Goal: Task Accomplishment & Management: Complete application form

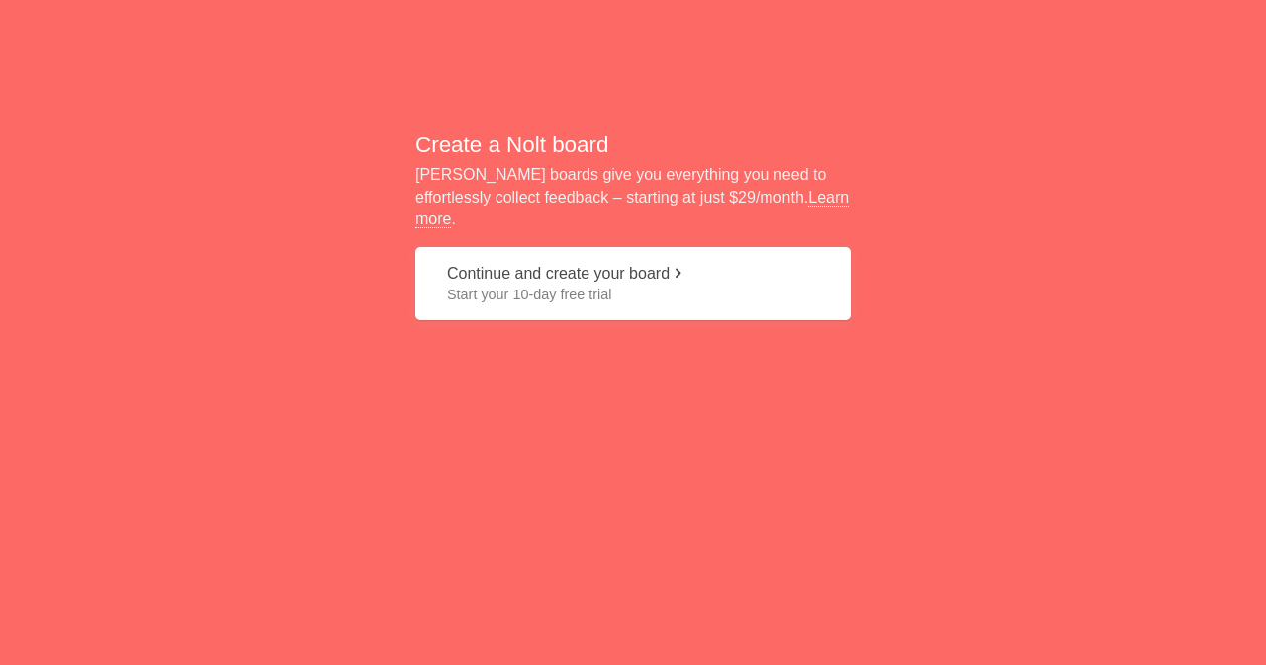
click at [631, 269] on button "Continue and create your board Start your 10-day free trial" at bounding box center [632, 284] width 435 height 74
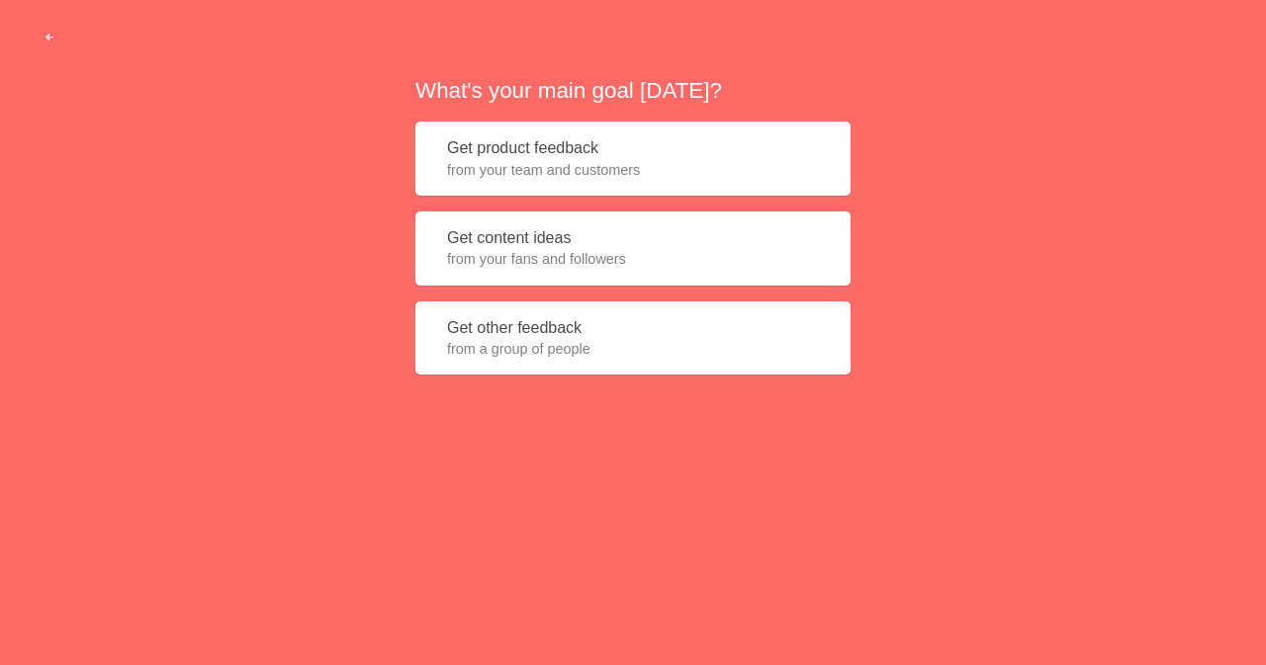
click at [53, 34] on span "button" at bounding box center [50, 38] width 13 height 13
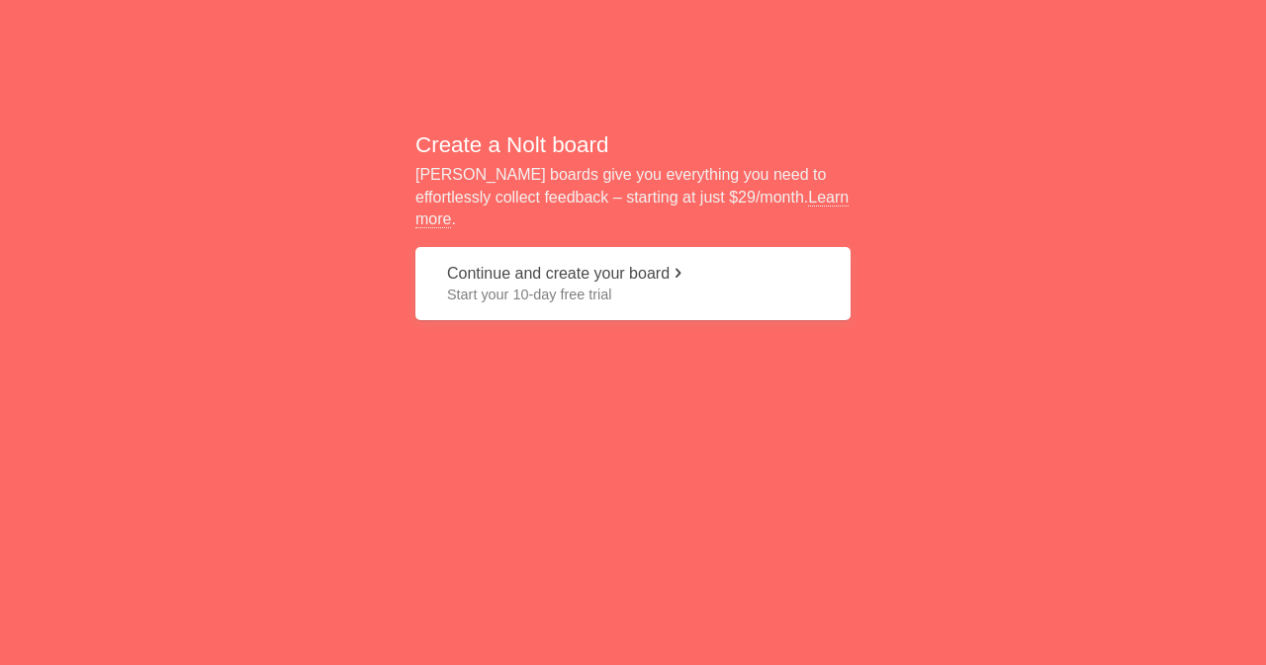
click at [618, 285] on span "Start your 10-day free trial" at bounding box center [633, 295] width 372 height 20
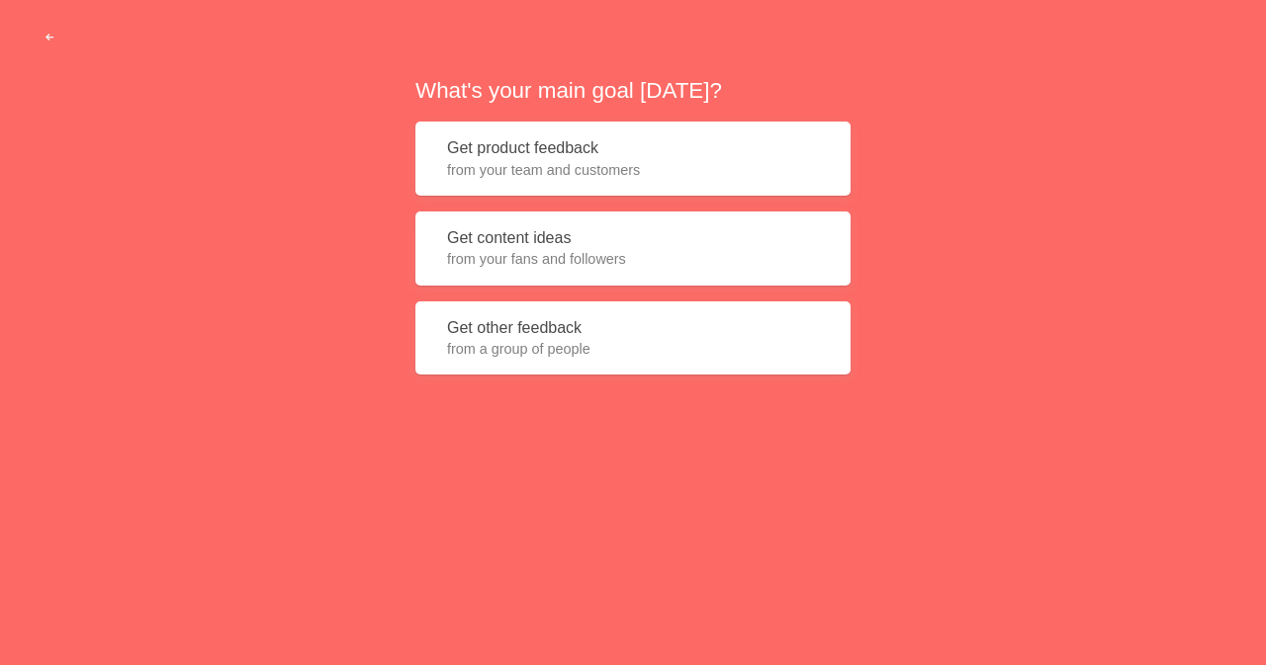
click at [609, 153] on button "Get product feedback from your team and customers" at bounding box center [632, 159] width 435 height 74
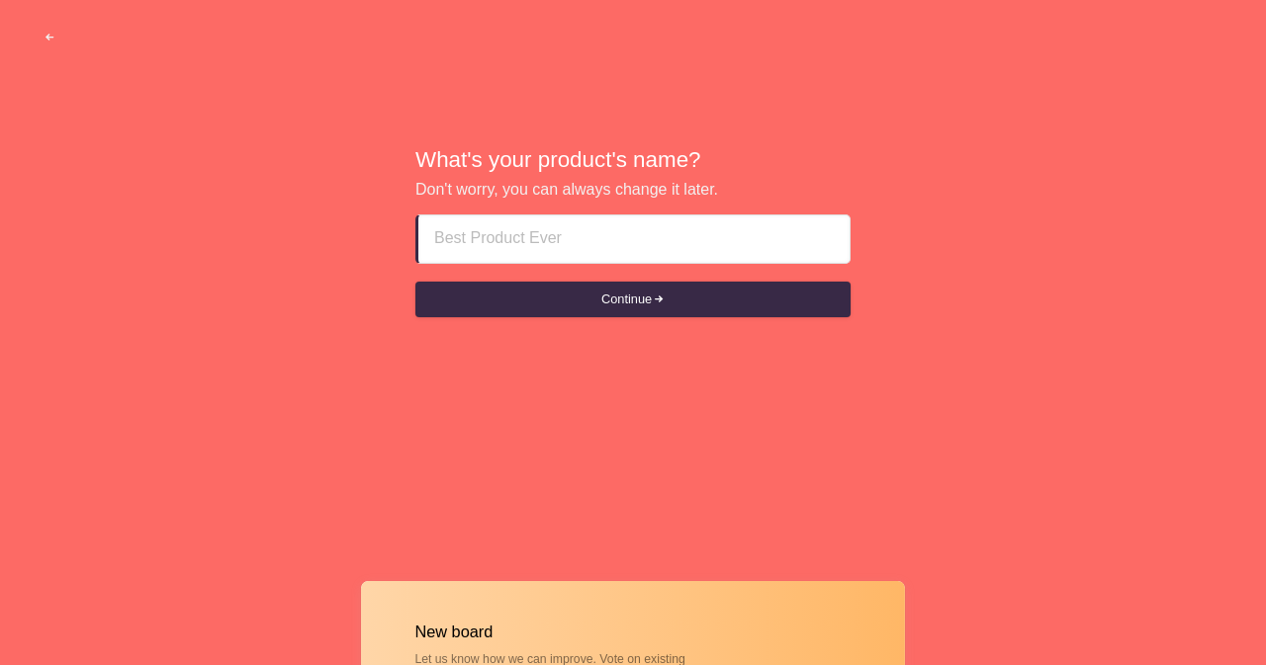
click at [630, 244] on input at bounding box center [633, 239] width 399 height 47
paste input "Escort Service Near By The [PERSON_NAME] [GEOGRAPHIC_DATA] +971555226484Escort …"
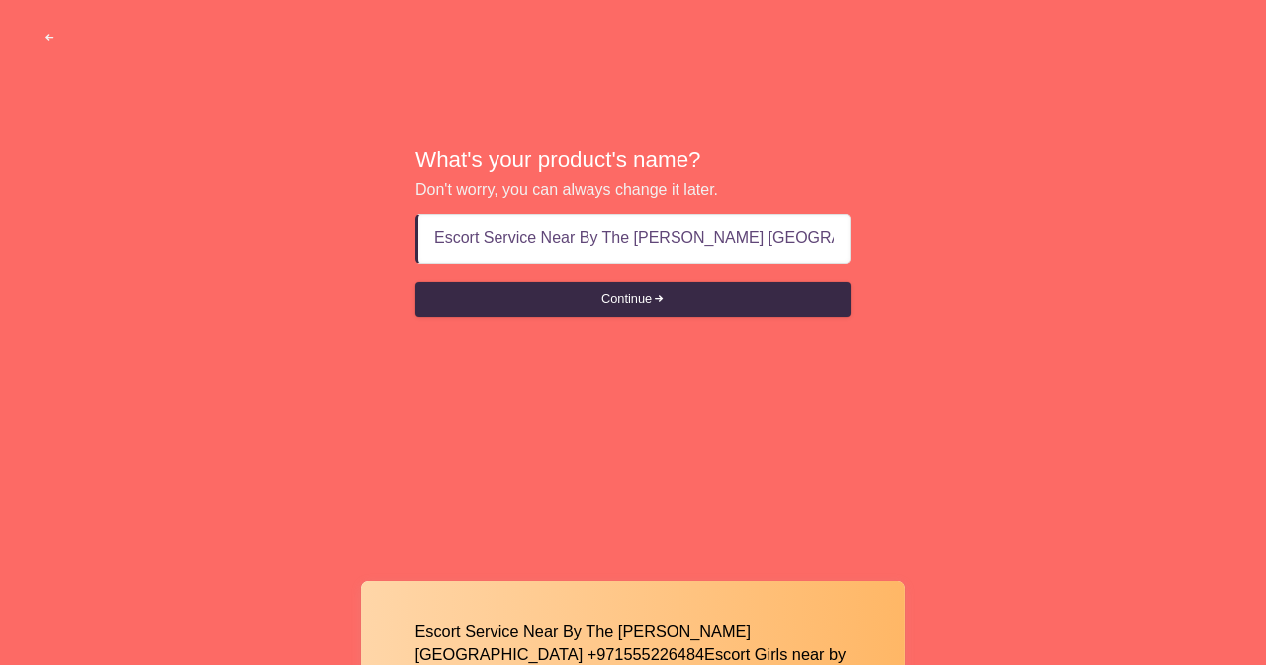
scroll to position [0, 453]
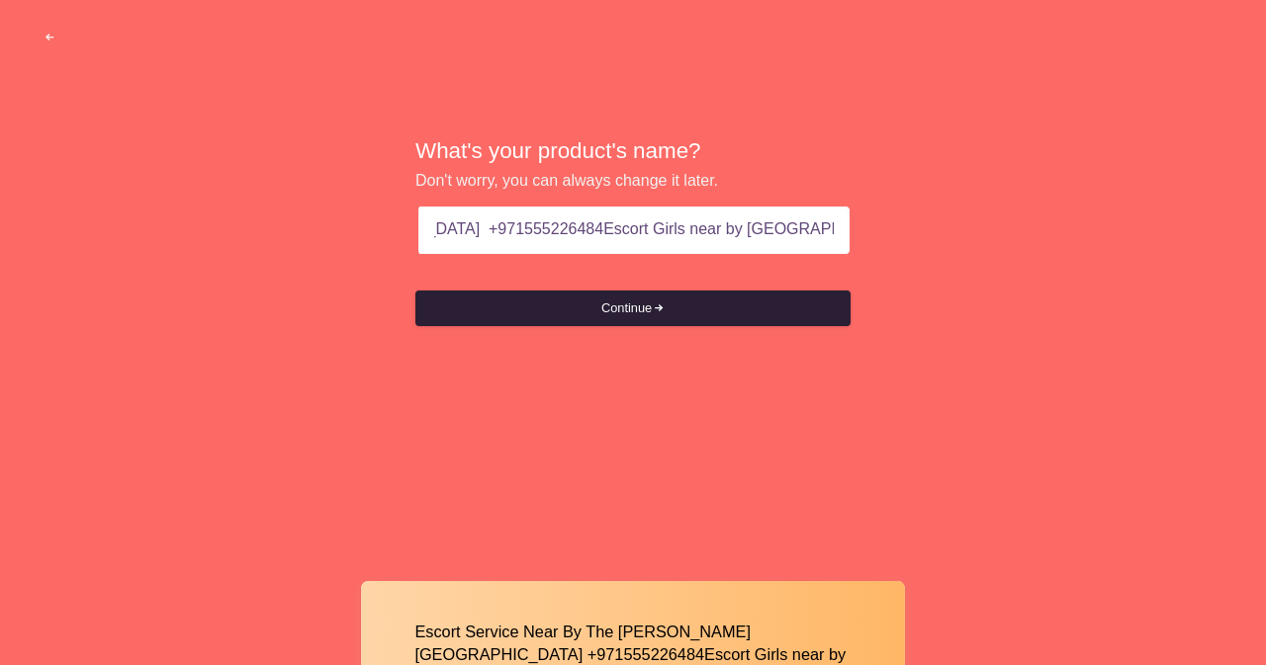
click at [628, 302] on button "Continue" at bounding box center [632, 309] width 435 height 36
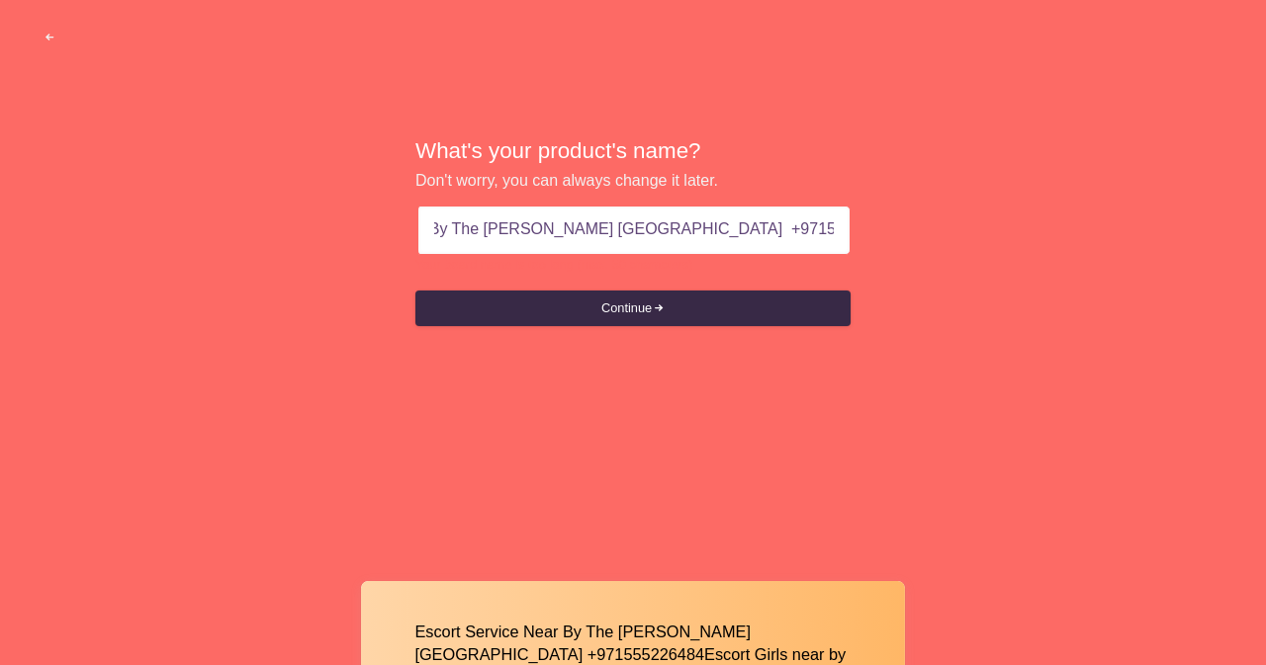
scroll to position [0, 212]
drag, startPoint x: 831, startPoint y: 231, endPoint x: 617, endPoint y: 213, distance: 214.4
click at [617, 213] on input "Escort Service Near By The [PERSON_NAME] [GEOGRAPHIC_DATA] +971555226484Escort …" at bounding box center [633, 230] width 399 height 47
type input "Escort Service Near By The [PERSON_NAME] [GEOGRAPHIC_DATA]"
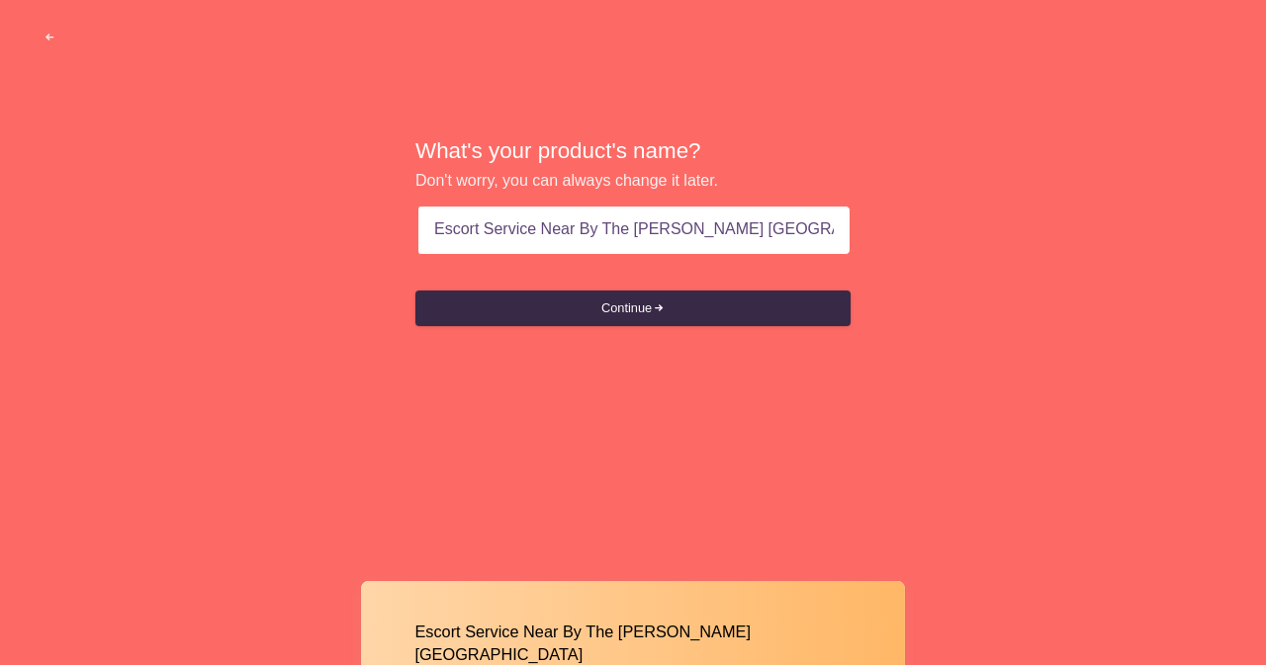
click at [415, 291] on button "Continue" at bounding box center [632, 309] width 435 height 36
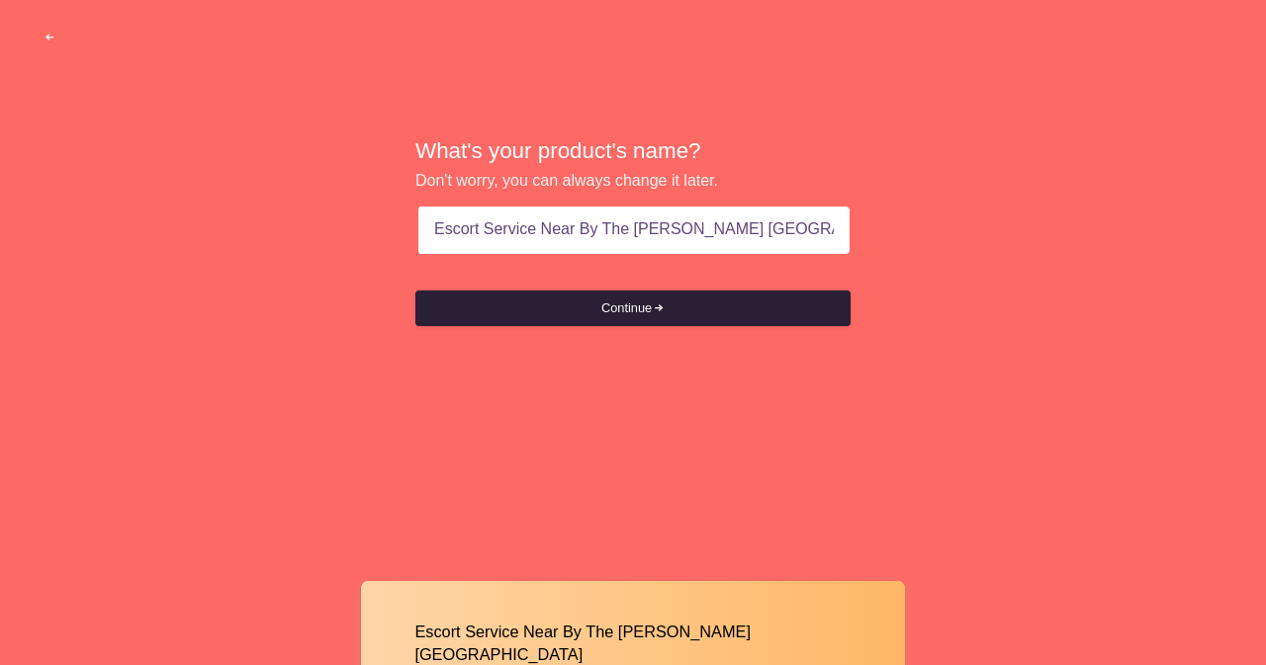
click at [682, 306] on button "Continue" at bounding box center [632, 309] width 435 height 36
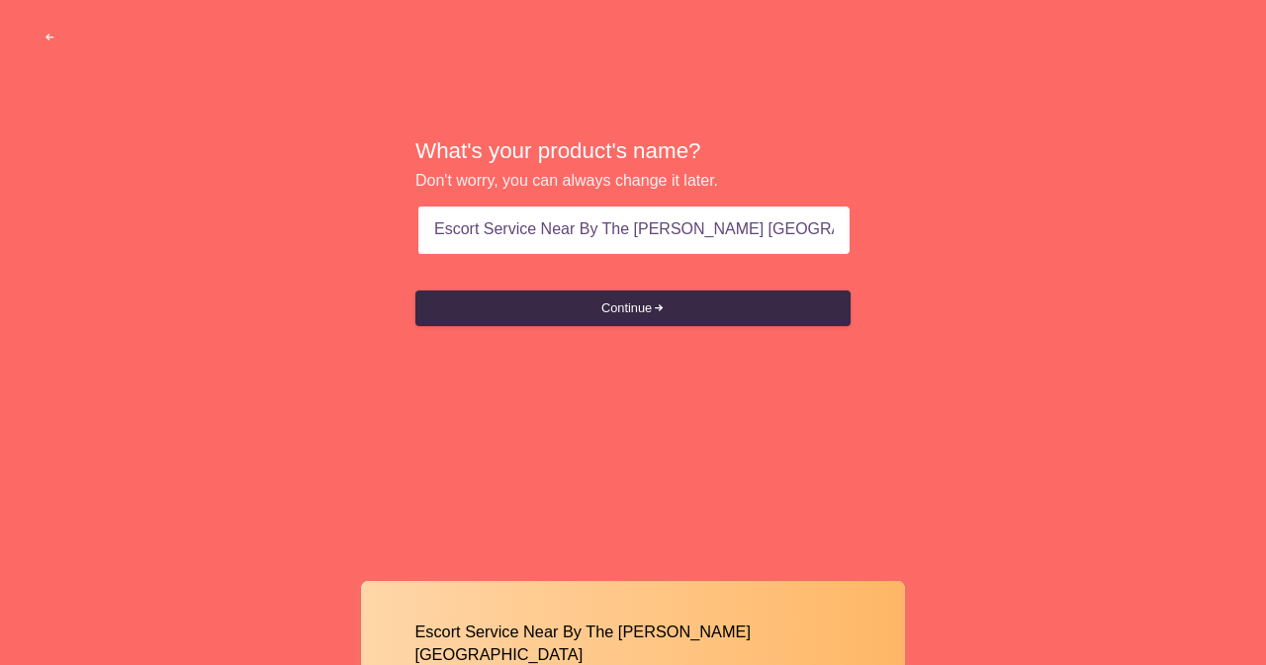
drag, startPoint x: 828, startPoint y: 226, endPoint x: 371, endPoint y: 215, distance: 457.0
click at [371, 215] on div "What's your product's name? Don't worry, you can always change it later. Escort…" at bounding box center [633, 233] width 1266 height 466
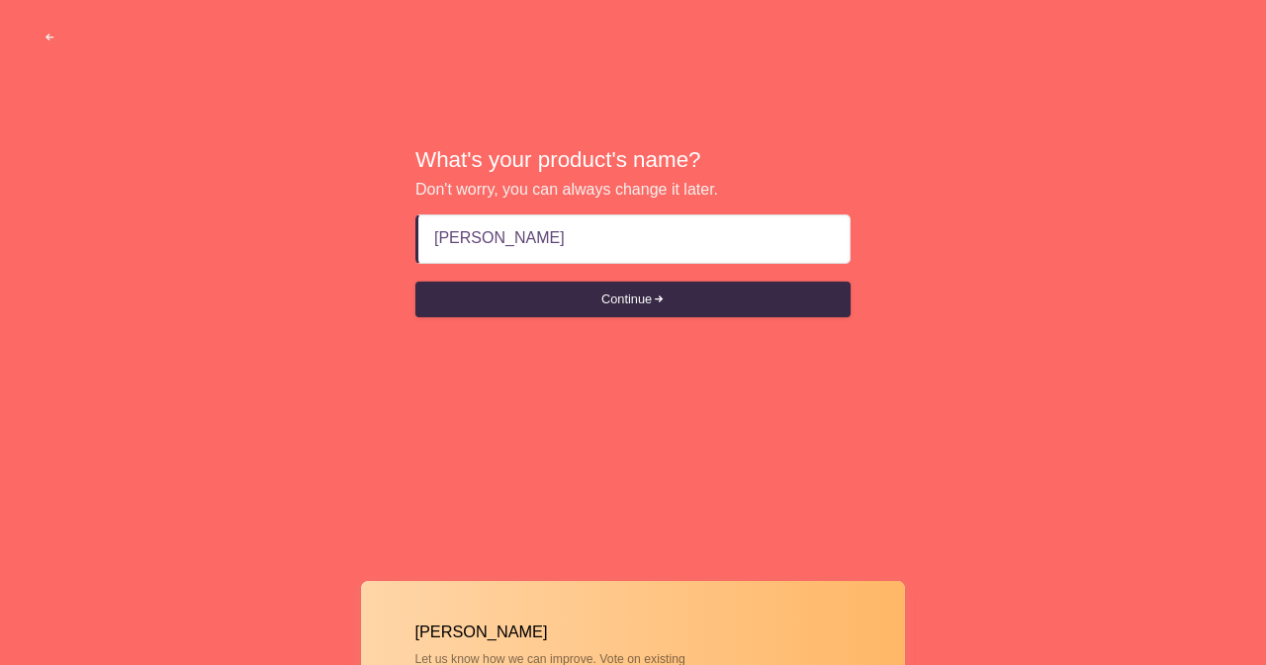
type input "[PERSON_NAME]"
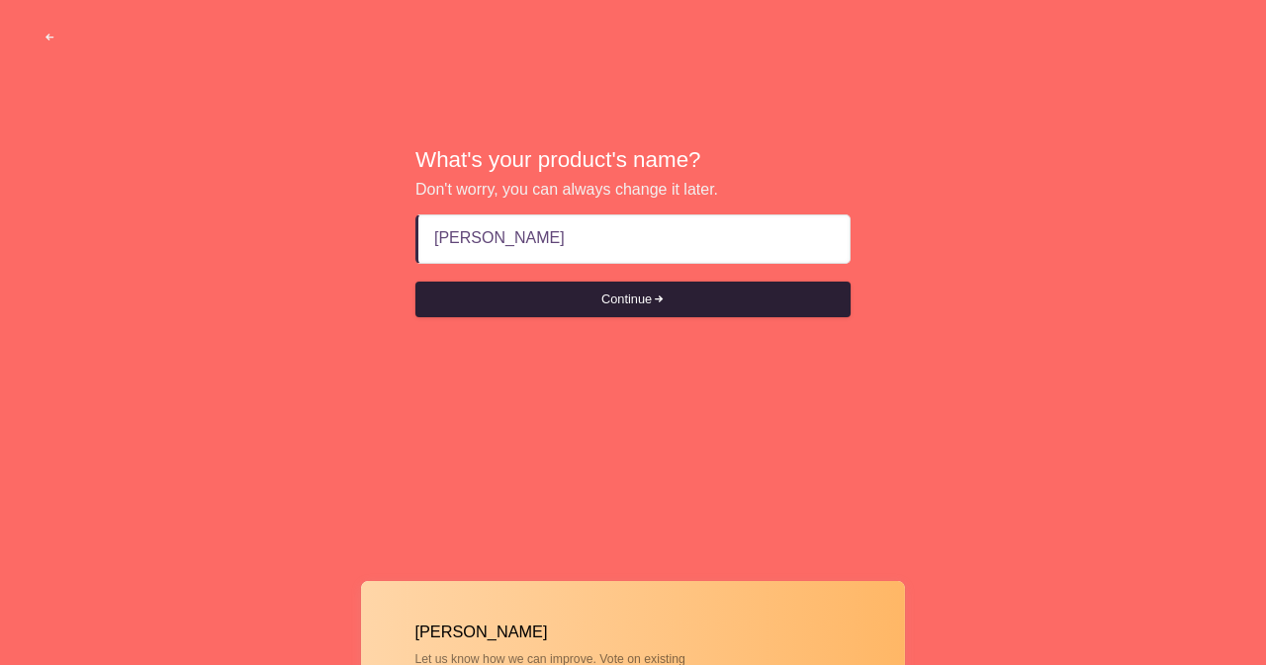
click at [631, 299] on button "Continue" at bounding box center [632, 300] width 435 height 36
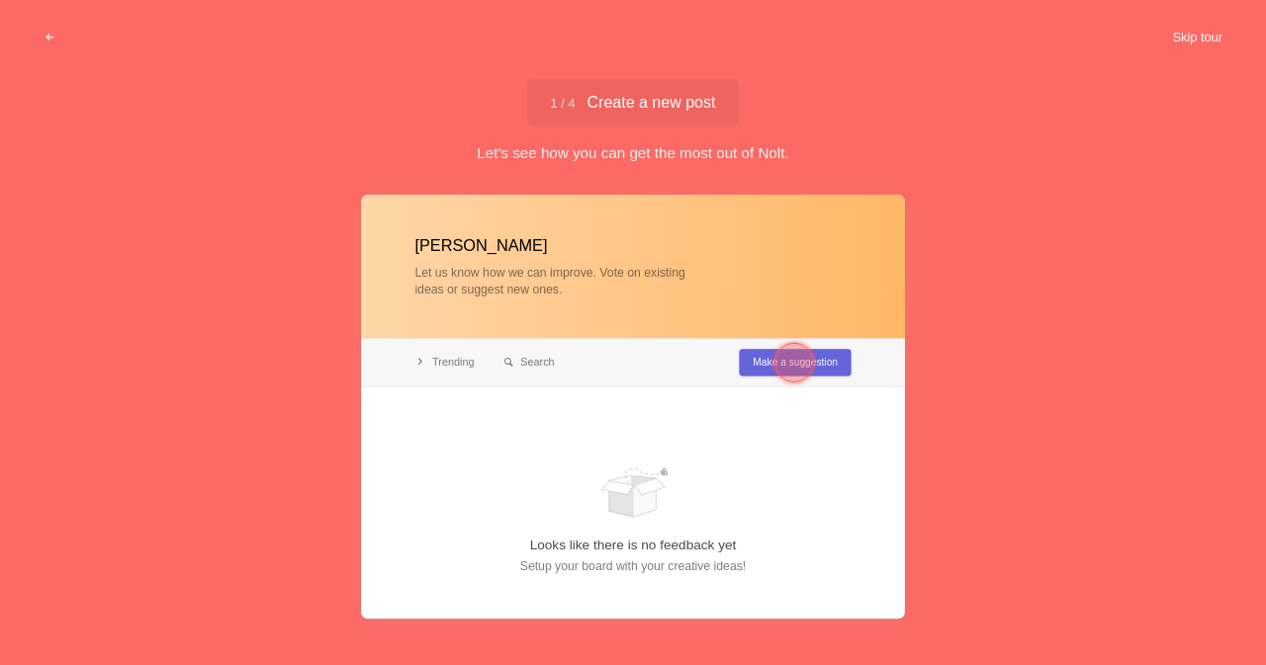
click at [1196, 34] on button "Skip tour" at bounding box center [1197, 38] width 98 height 36
